Goal: Information Seeking & Learning: Learn about a topic

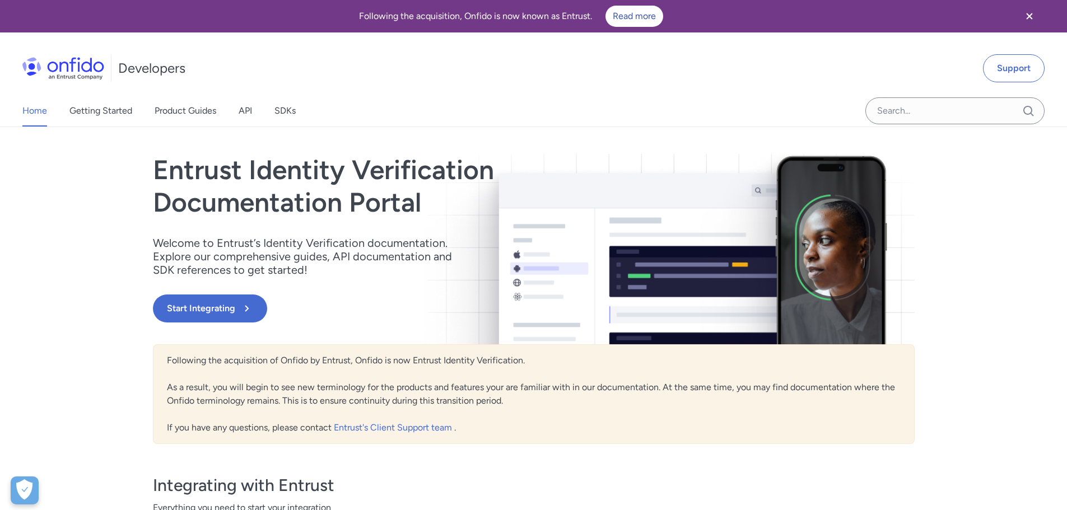
click at [1031, 20] on icon "Close banner" at bounding box center [1029, 16] width 13 height 13
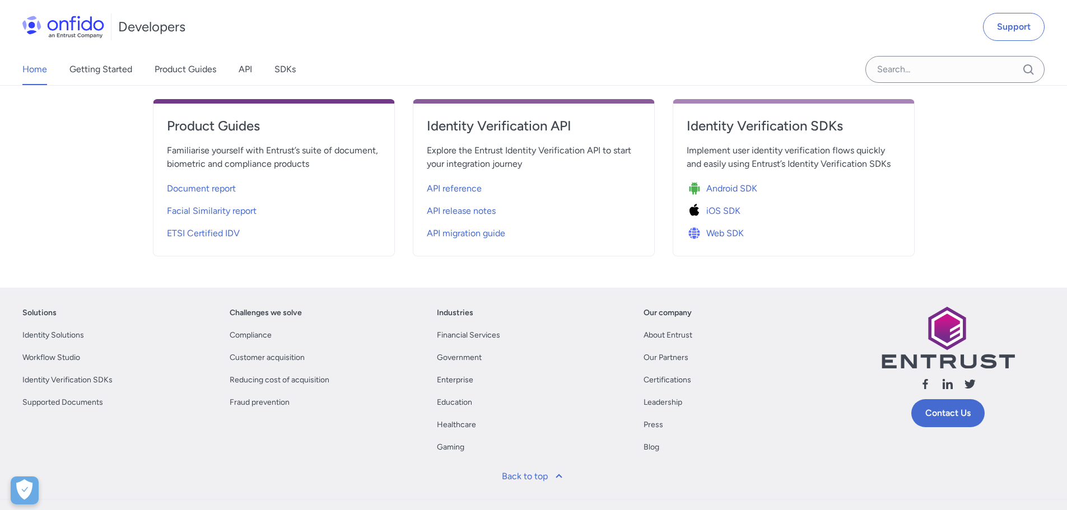
scroll to position [280, 0]
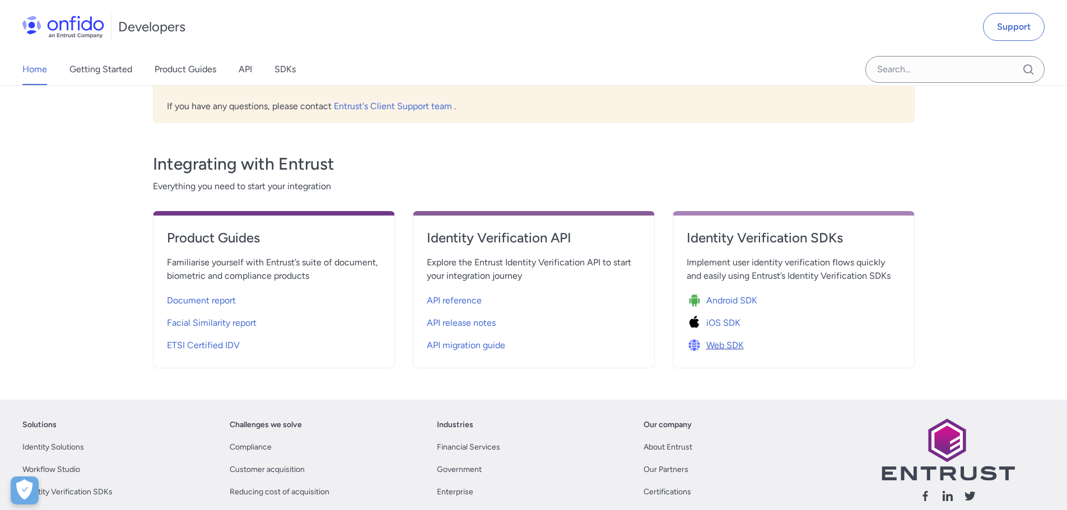
click at [737, 349] on span "Web SDK" at bounding box center [725, 345] width 38 height 13
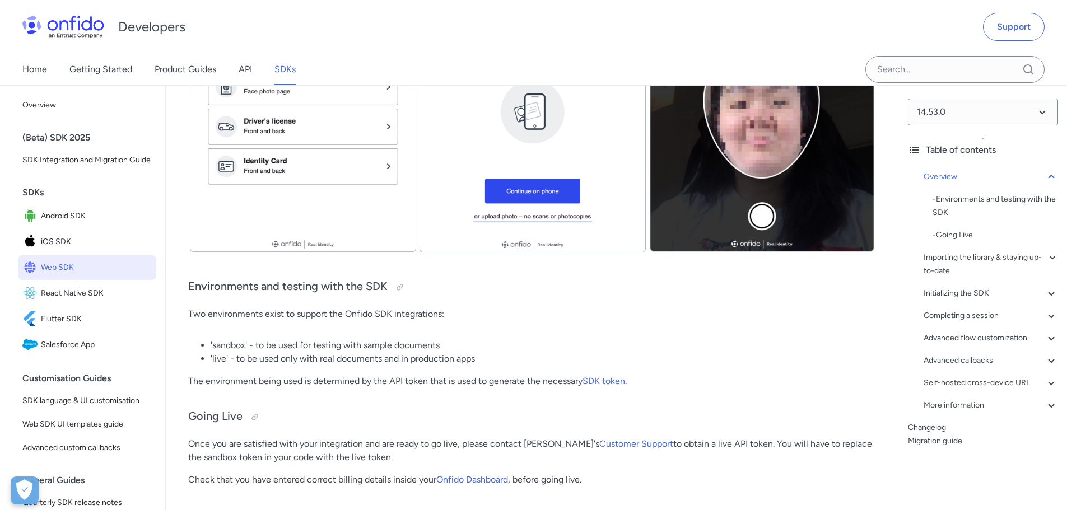
scroll to position [448, 0]
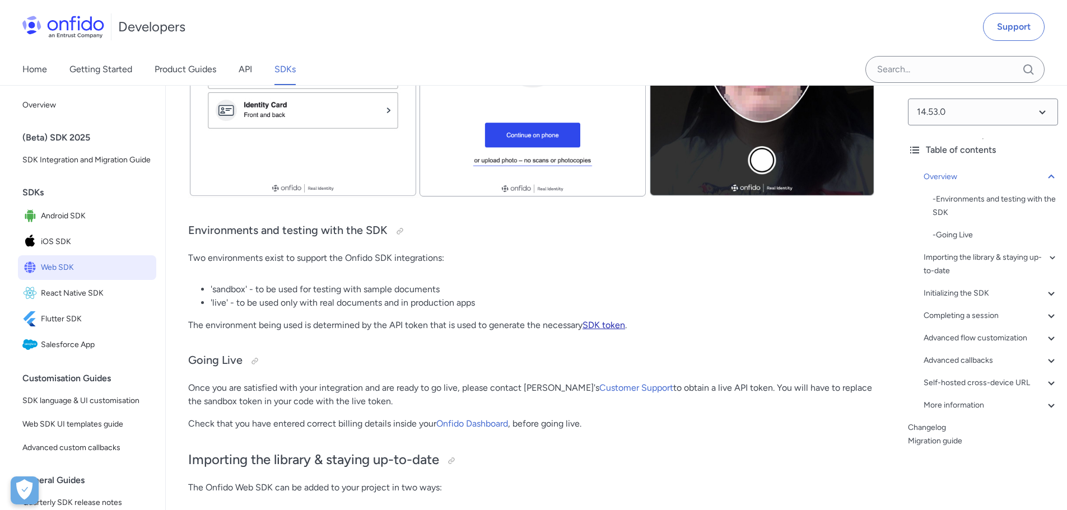
click at [607, 327] on link "SDK token" at bounding box center [603, 325] width 43 height 11
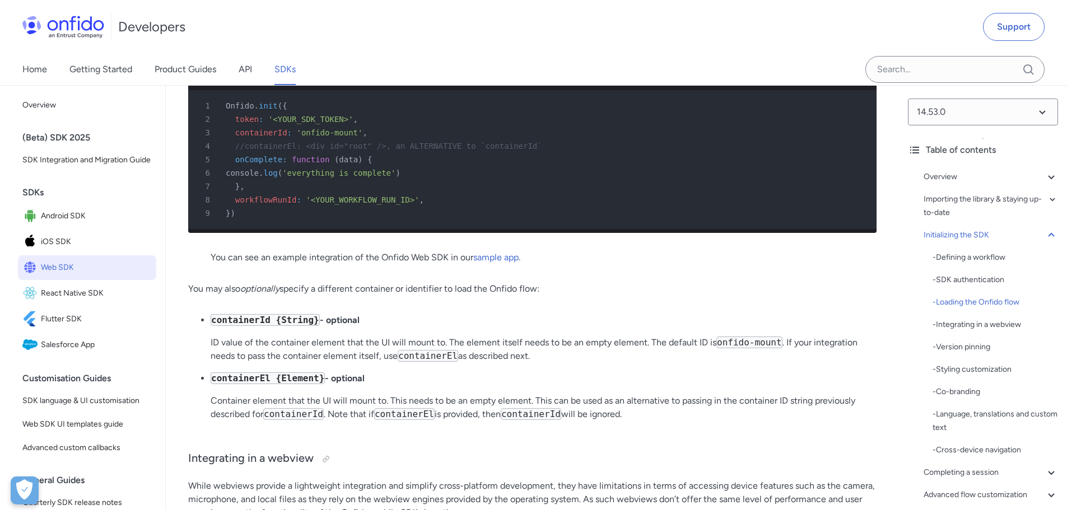
scroll to position [2878, 0]
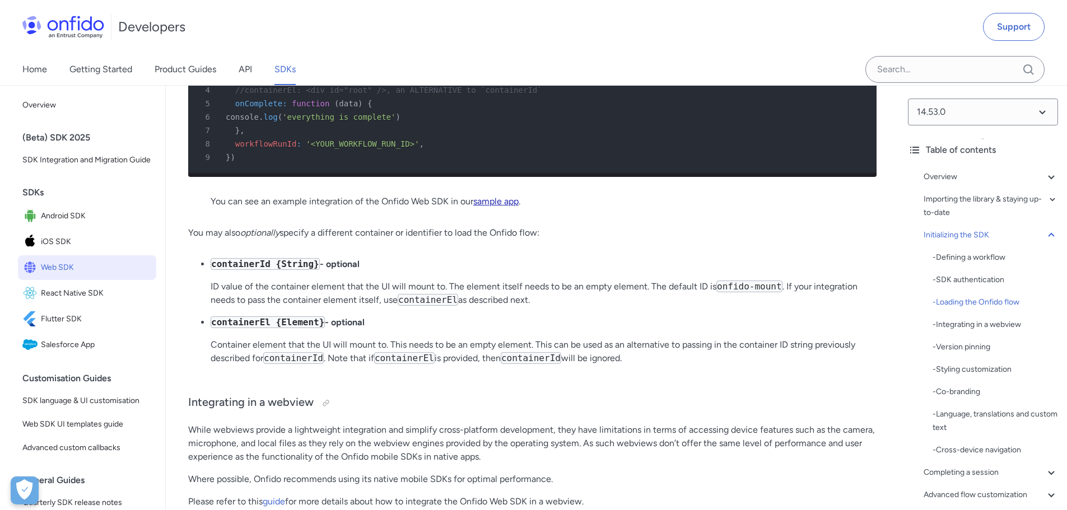
click at [516, 207] on link "sample app" at bounding box center [495, 201] width 45 height 11
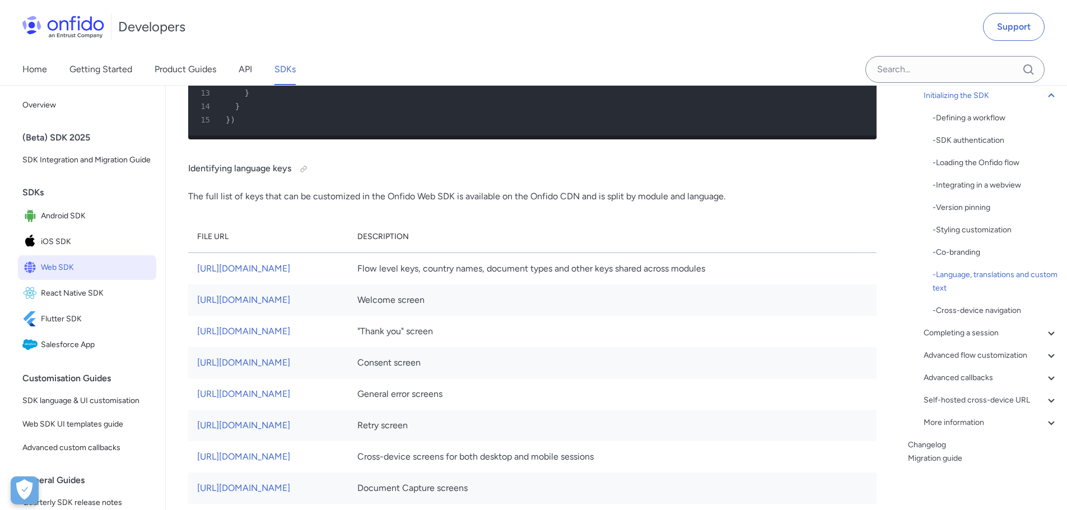
scroll to position [6014, 0]
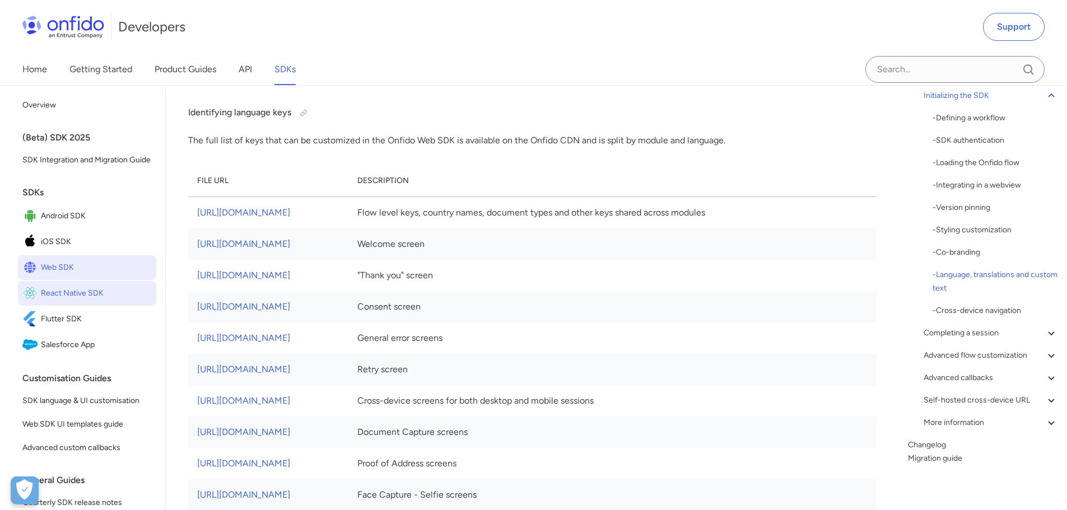
click at [106, 301] on span "React Native SDK" at bounding box center [96, 294] width 111 height 16
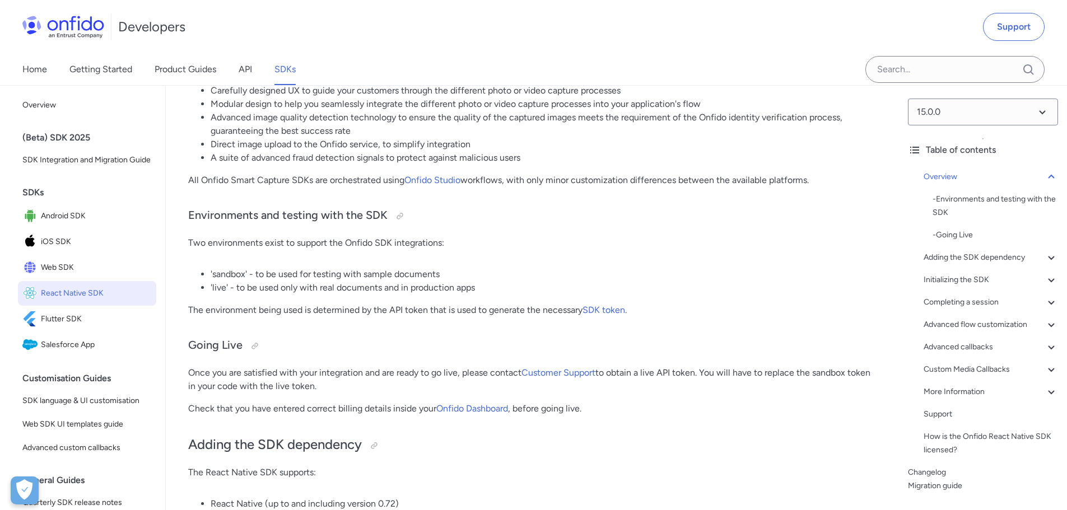
scroll to position [224, 0]
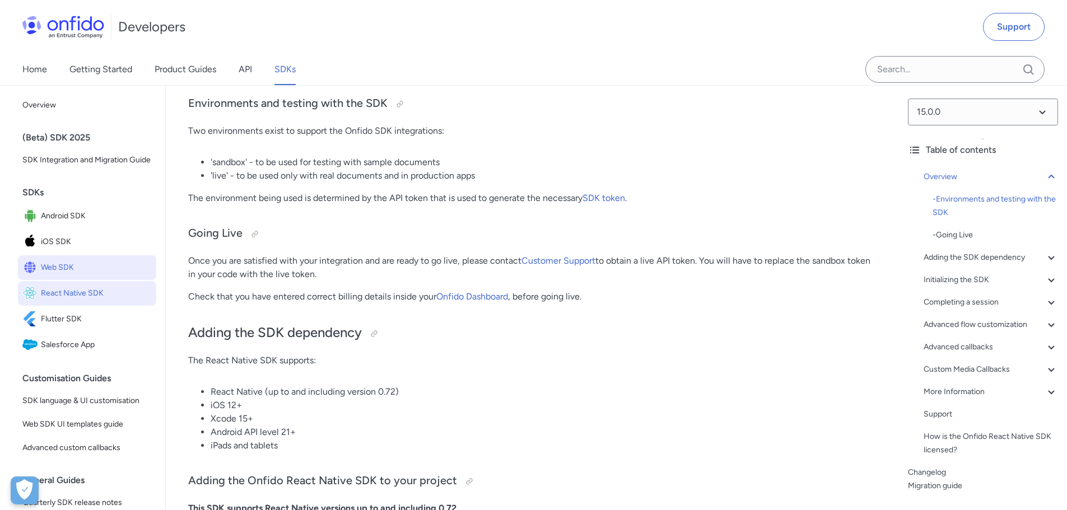
click at [66, 276] on span "Web SDK" at bounding box center [96, 268] width 111 height 16
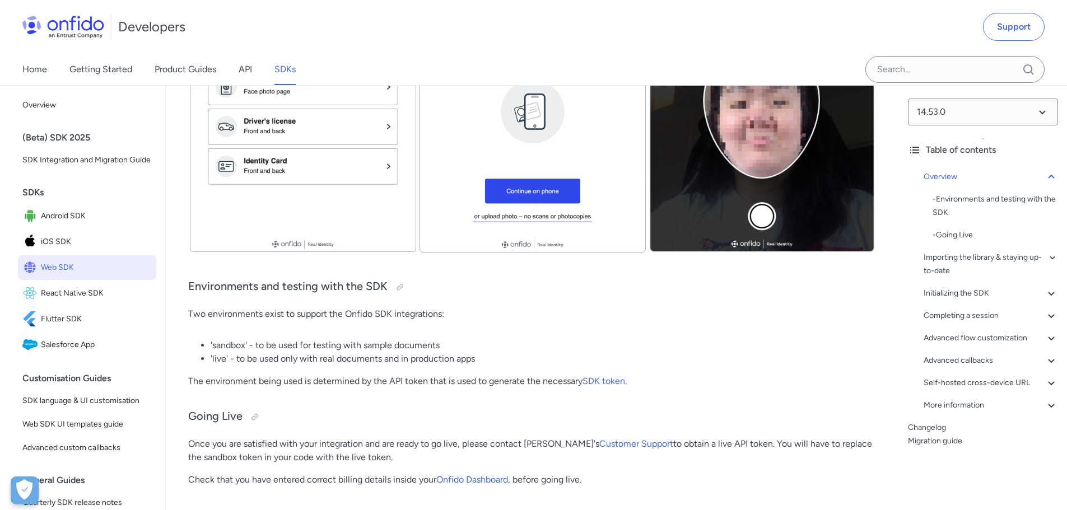
scroll to position [448, 0]
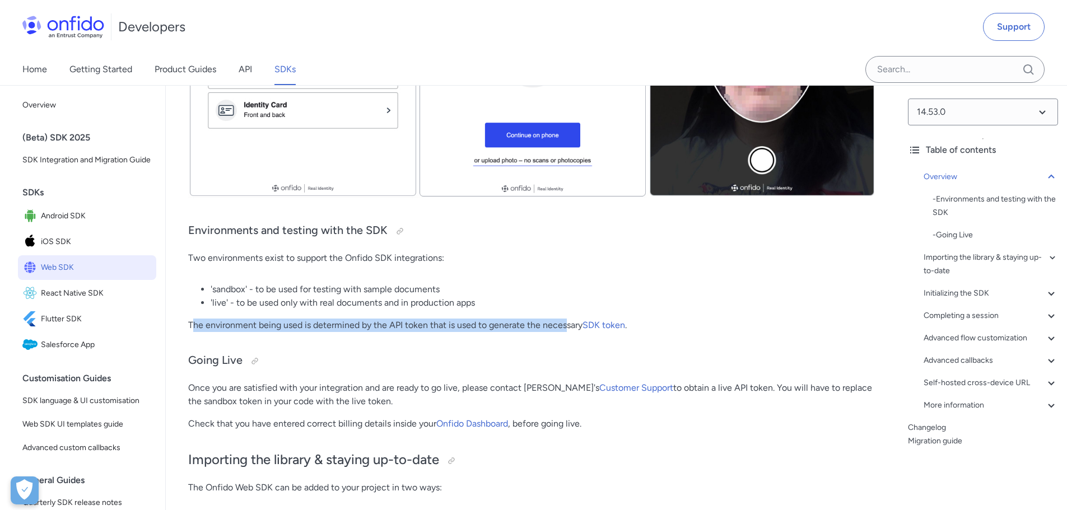
drag, startPoint x: 195, startPoint y: 325, endPoint x: 567, endPoint y: 328, distance: 371.9
click at [567, 328] on p "The environment being used is determined by the API token that is used to gener…" at bounding box center [532, 325] width 688 height 13
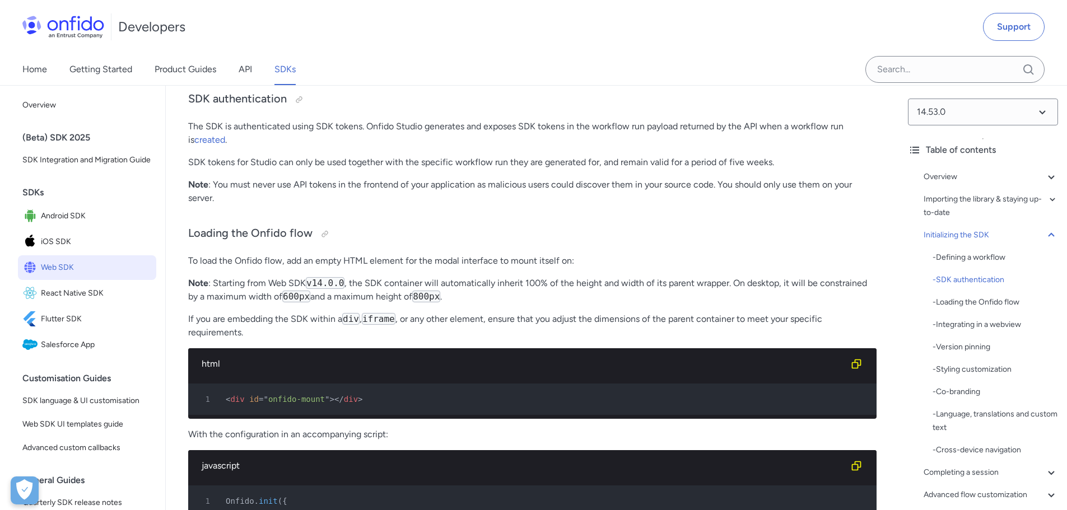
scroll to position [2426, 0]
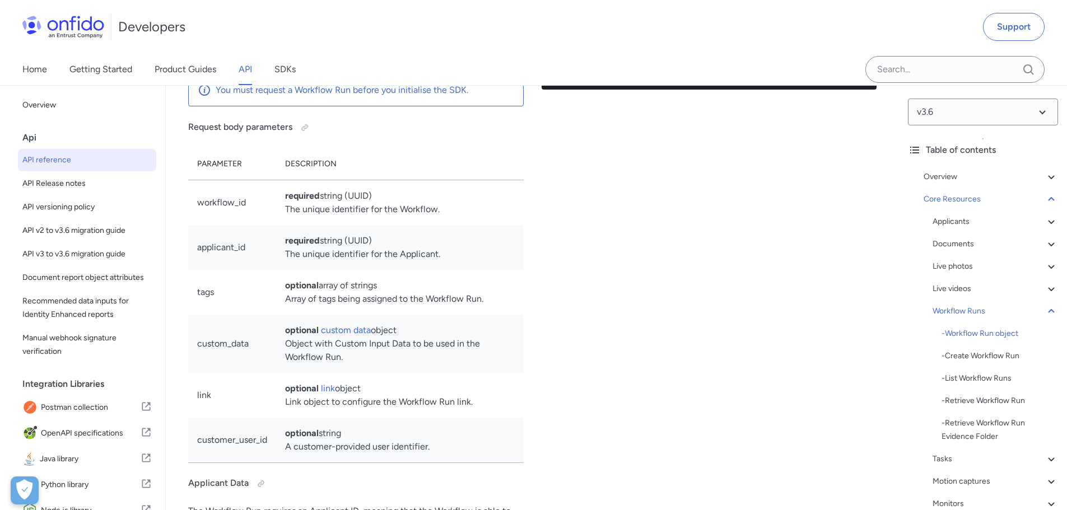
scroll to position [26258, 0]
